Goal: Find specific page/section: Find specific page/section

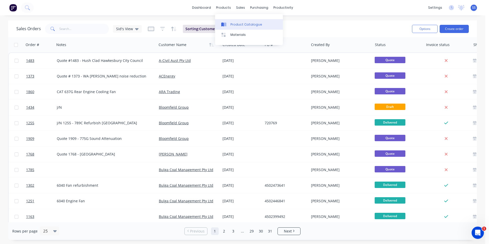
click at [192, 25] on div "Product Catalogue" at bounding box center [247, 24] width 32 height 5
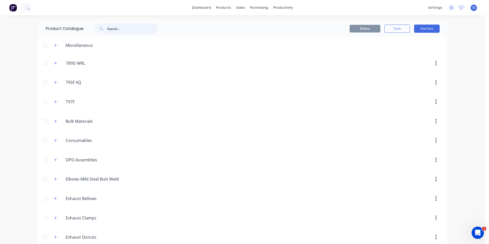
click at [122, 29] on input "text" at bounding box center [132, 29] width 51 height 10
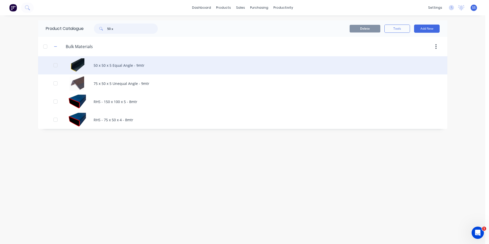
type input "50 x"
click at [123, 65] on div "50 x 50 x 5 Equal Angle - 9mtr" at bounding box center [242, 65] width 409 height 18
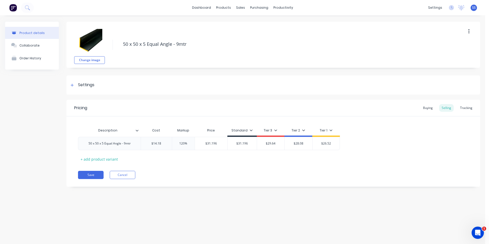
type textarea "x"
click at [26, 84] on div "Product details Collaborate Order History" at bounding box center [32, 108] width 54 height 173
